Goal: Answer question/provide support

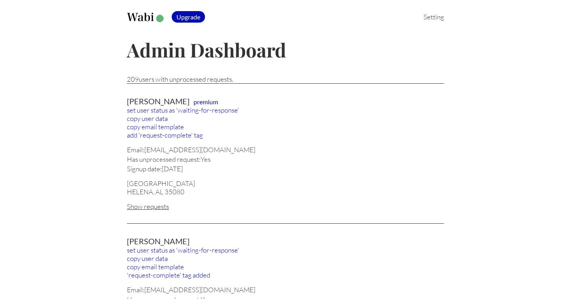
scroll to position [230, 0]
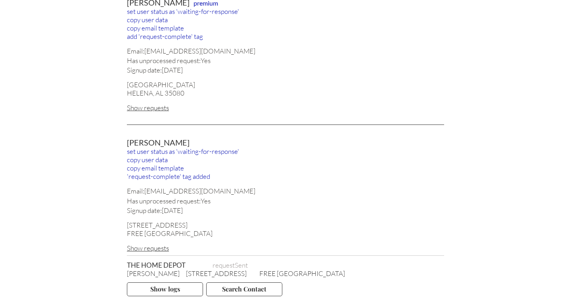
scroll to position [0, 0]
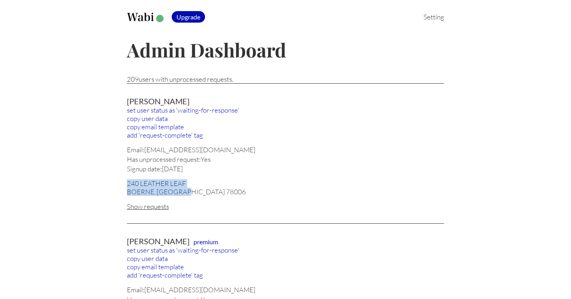
drag, startPoint x: 127, startPoint y: 183, endPoint x: 186, endPoint y: 187, distance: 59.2
click at [186, 187] on div "240 LEATHER LEAF BOERNE, TX 78006" at bounding box center [285, 187] width 317 height 17
copy div "240 LEATHER LEAF BOERNE, TX 78006"
click at [195, 187] on div "BOERNE, TX 78006" at bounding box center [285, 191] width 317 height 8
click at [155, 205] on div "Show requests" at bounding box center [285, 206] width 317 height 8
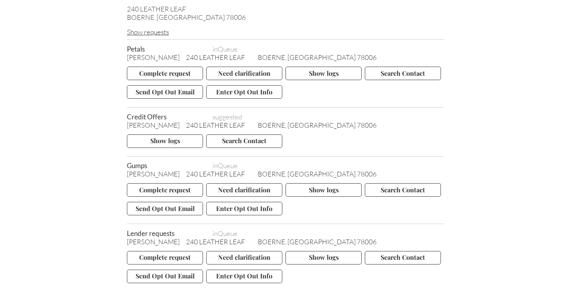
scroll to position [169, 0]
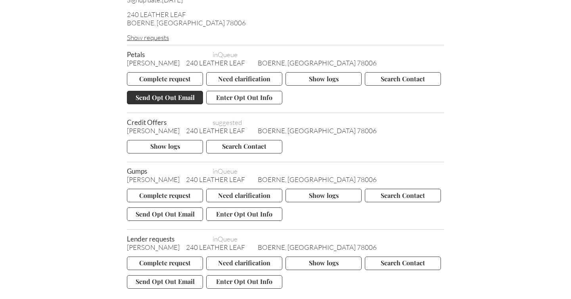
click at [169, 96] on button "Send Opt Out Email" at bounding box center [165, 97] width 76 height 13
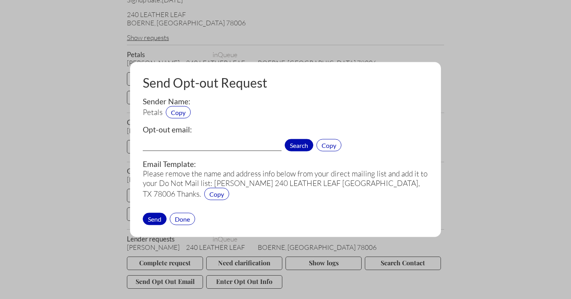
click at [301, 145] on span "Search" at bounding box center [299, 145] width 29 height 12
click at [181, 111] on span "Copy" at bounding box center [178, 112] width 25 height 12
click at [185, 216] on div "Done" at bounding box center [182, 218] width 25 height 12
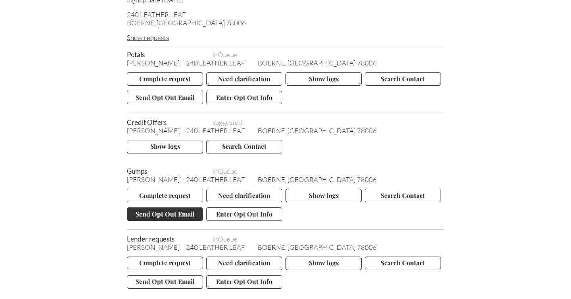
click at [172, 212] on button "Send Opt Out Email" at bounding box center [165, 213] width 76 height 13
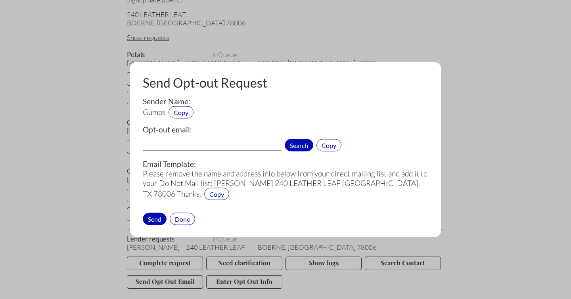
click at [302, 143] on span "Search" at bounding box center [299, 145] width 29 height 12
click at [256, 143] on input "customercare@gumps.com[1][3]" at bounding box center [212, 146] width 139 height 10
type input "customercare@gumps.com"
click at [153, 216] on div "Send" at bounding box center [155, 218] width 24 height 12
click at [153, 218] on div "Send" at bounding box center [155, 218] width 24 height 12
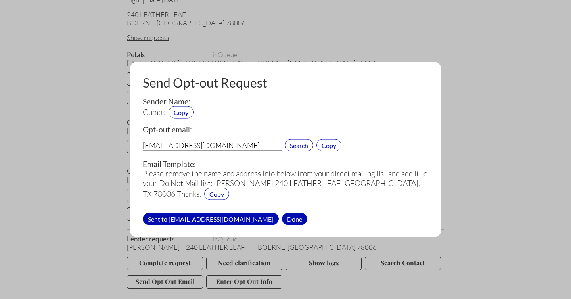
click at [282, 218] on div "Done" at bounding box center [294, 218] width 25 height 12
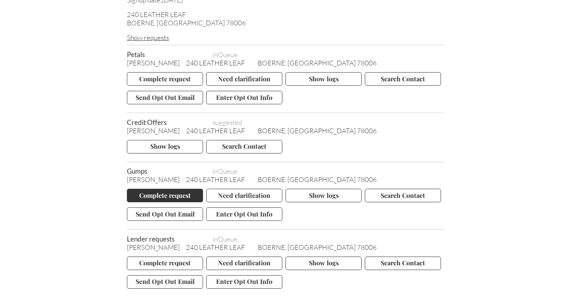
click at [172, 194] on button "Complete request" at bounding box center [165, 195] width 76 height 13
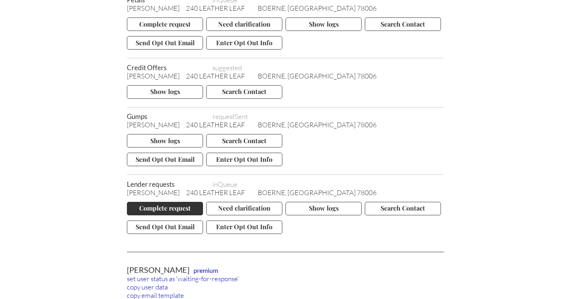
scroll to position [235, 0]
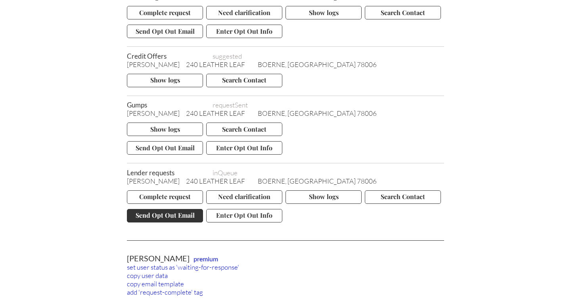
click at [157, 215] on button "Send Opt Out Email" at bounding box center [165, 215] width 76 height 13
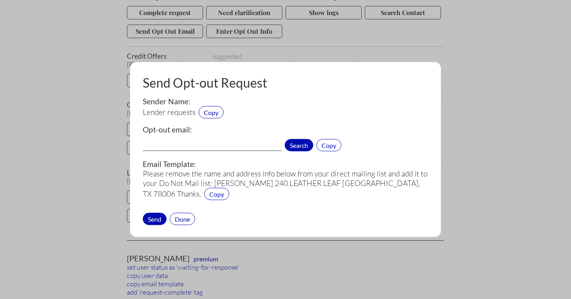
click at [297, 145] on span "Search" at bounding box center [299, 145] width 29 height 12
click at [212, 112] on span "Copy" at bounding box center [211, 112] width 25 height 12
click at [185, 217] on div "Done" at bounding box center [182, 218] width 25 height 12
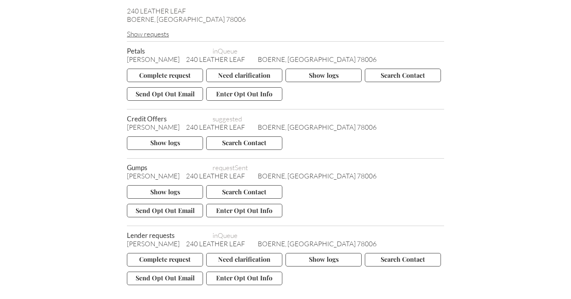
scroll to position [169, 0]
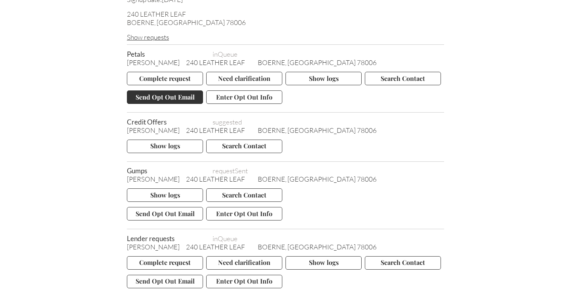
click at [160, 94] on button "Send Opt Out Email" at bounding box center [165, 96] width 76 height 13
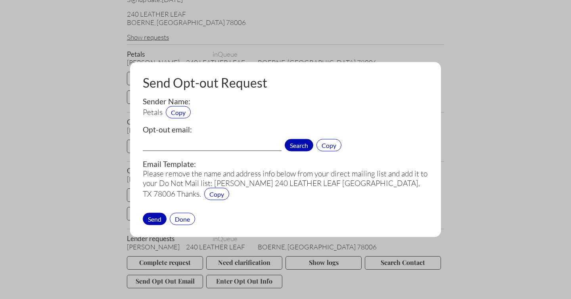
click at [295, 145] on span "Search" at bounding box center [299, 145] width 29 height 12
click at [180, 112] on span "Copy" at bounding box center [178, 112] width 25 height 12
click at [481, 98] on div at bounding box center [285, 149] width 571 height 299
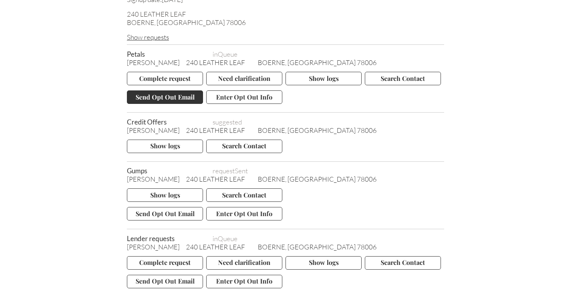
click at [164, 96] on button "Send Opt Out Email" at bounding box center [165, 96] width 76 height 13
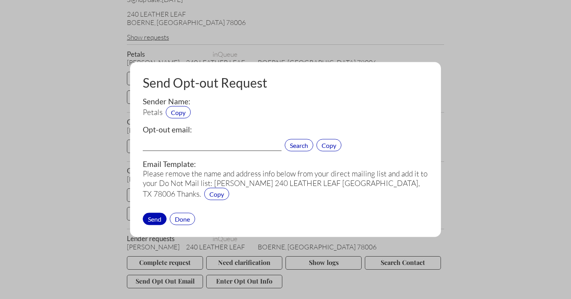
click at [175, 143] on input "text" at bounding box center [212, 146] width 139 height 10
paste input "service@petals.com"
type input "service@petals.com"
click at [155, 216] on div "Send" at bounding box center [155, 218] width 24 height 12
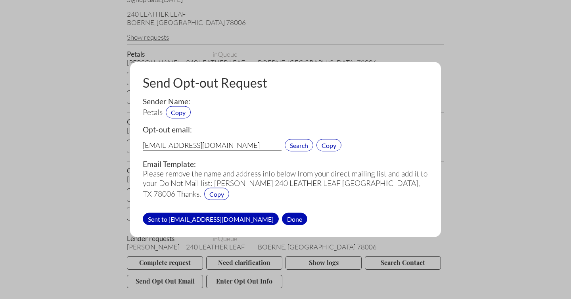
click at [282, 218] on div "Done" at bounding box center [294, 218] width 25 height 12
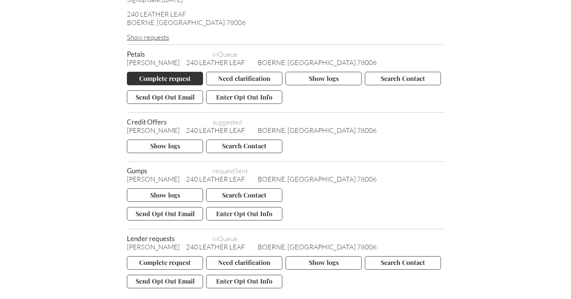
click at [153, 79] on button "Complete request" at bounding box center [165, 78] width 76 height 13
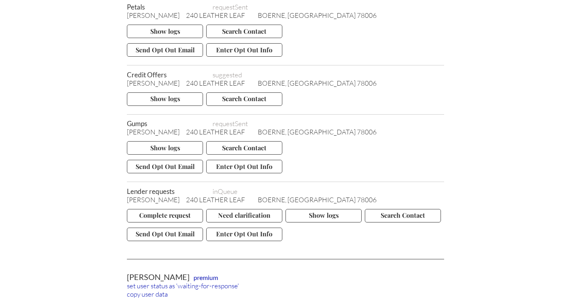
scroll to position [217, 0]
click at [231, 213] on button "Need clarification" at bounding box center [244, 215] width 76 height 13
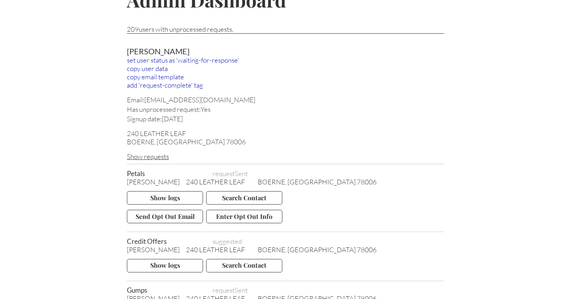
scroll to position [44, 0]
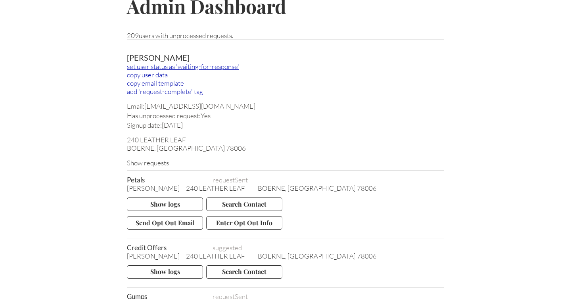
click at [223, 65] on div "set user status as 'waiting-for-response'" at bounding box center [285, 66] width 317 height 8
click at [221, 65] on div "set user status as 'waiting-for-response'" at bounding box center [285, 66] width 317 height 8
